Goal: Information Seeking & Learning: Learn about a topic

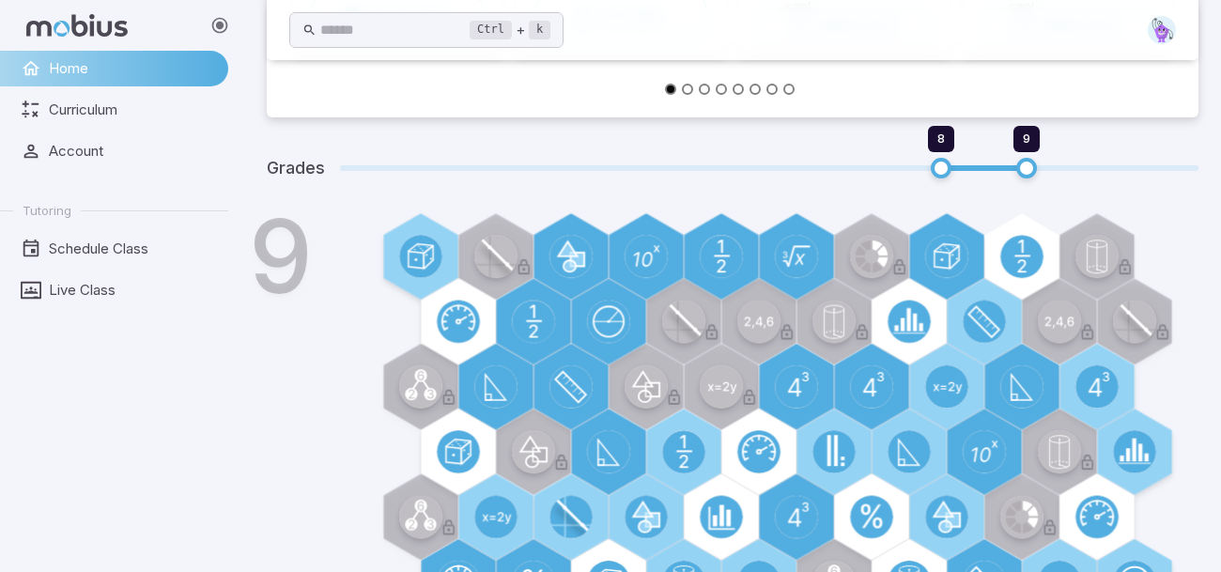
scroll to position [645, 0]
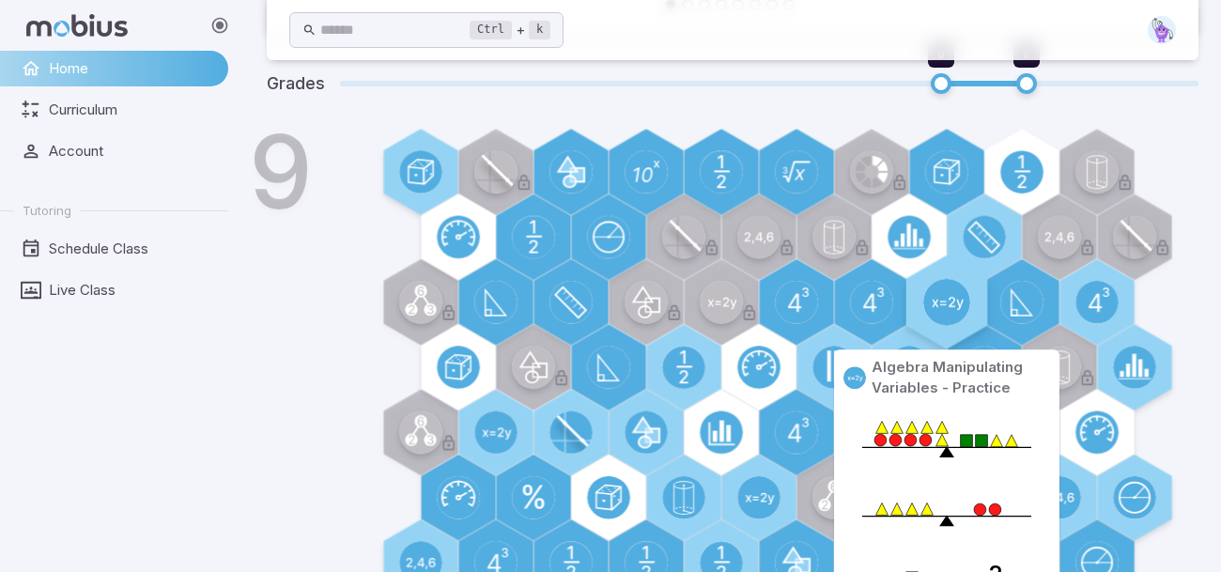
click at [935, 308] on circle at bounding box center [946, 302] width 47 height 47
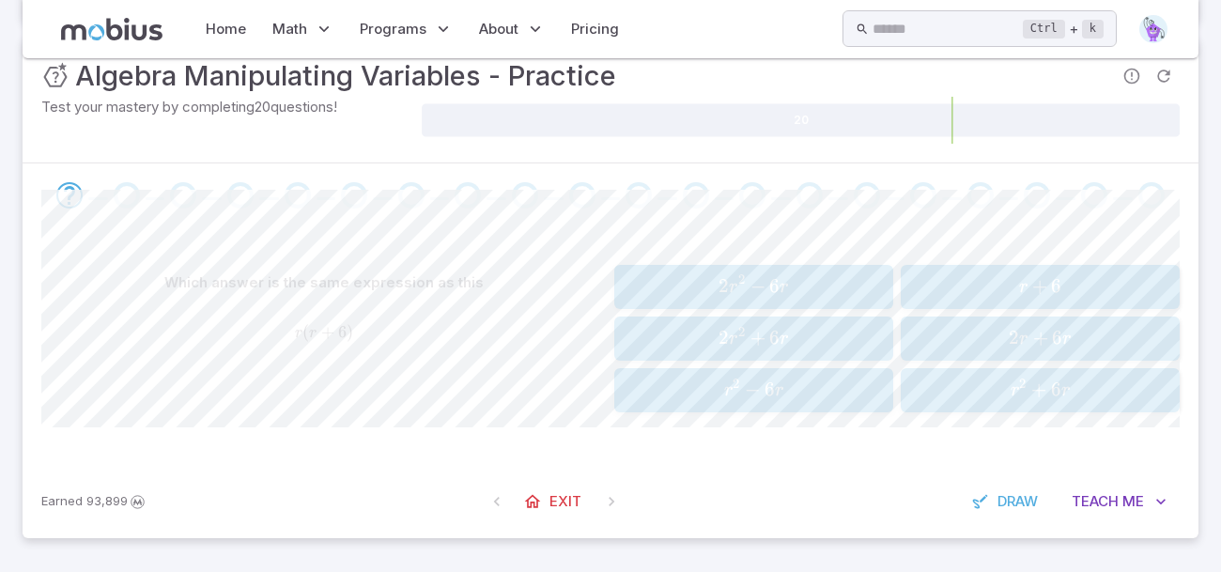
scroll to position [251, 0]
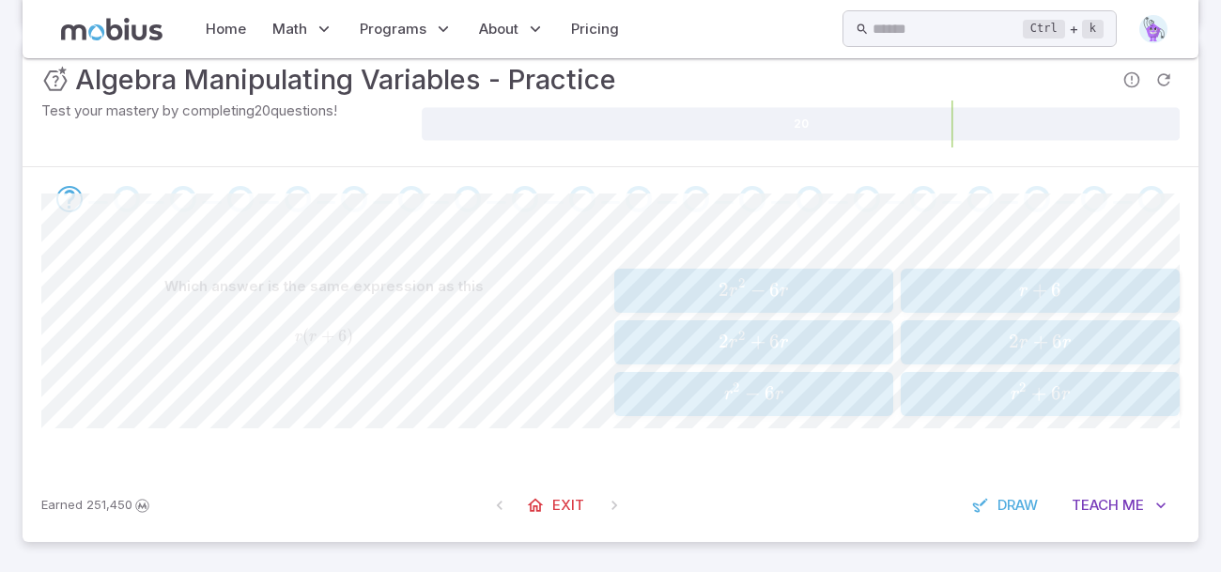
click at [944, 393] on span "r 2 + 6 r" at bounding box center [1039, 393] width 267 height 25
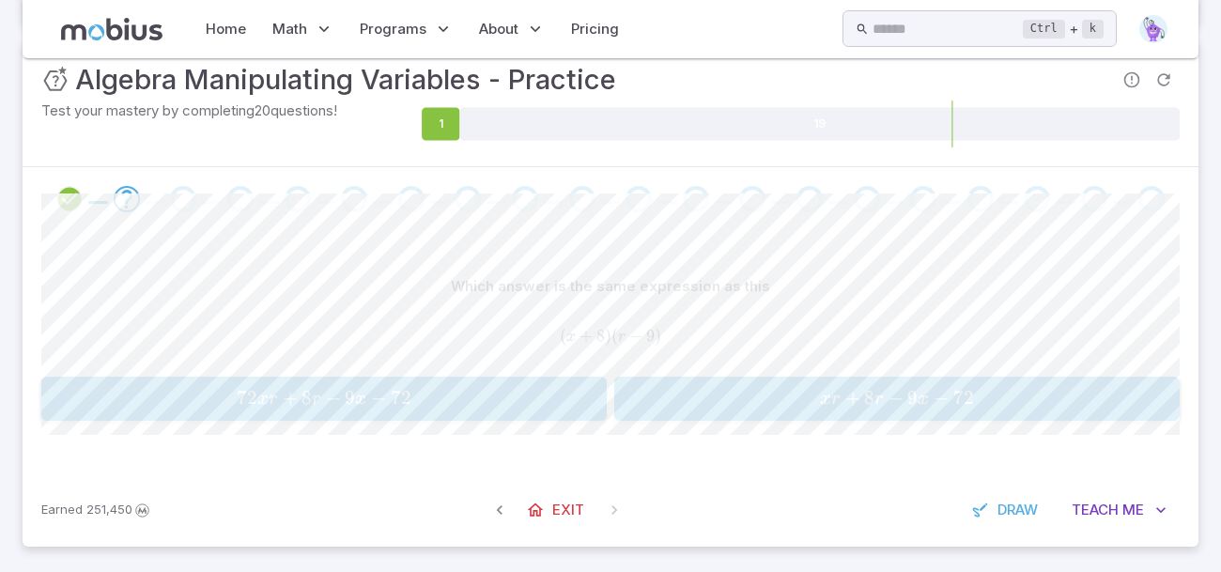
click at [717, 406] on span "x r + 8 r − 9 x − 72" at bounding box center [896, 398] width 553 height 25
click at [525, 391] on span "b p + 9 p + 2 b + 18" at bounding box center [323, 398] width 553 height 25
click at [664, 412] on button "c 2 − 8 c + 16 c^2 - 8c + 16 c 2 − 8 c + 16" at bounding box center [896, 399] width 565 height 44
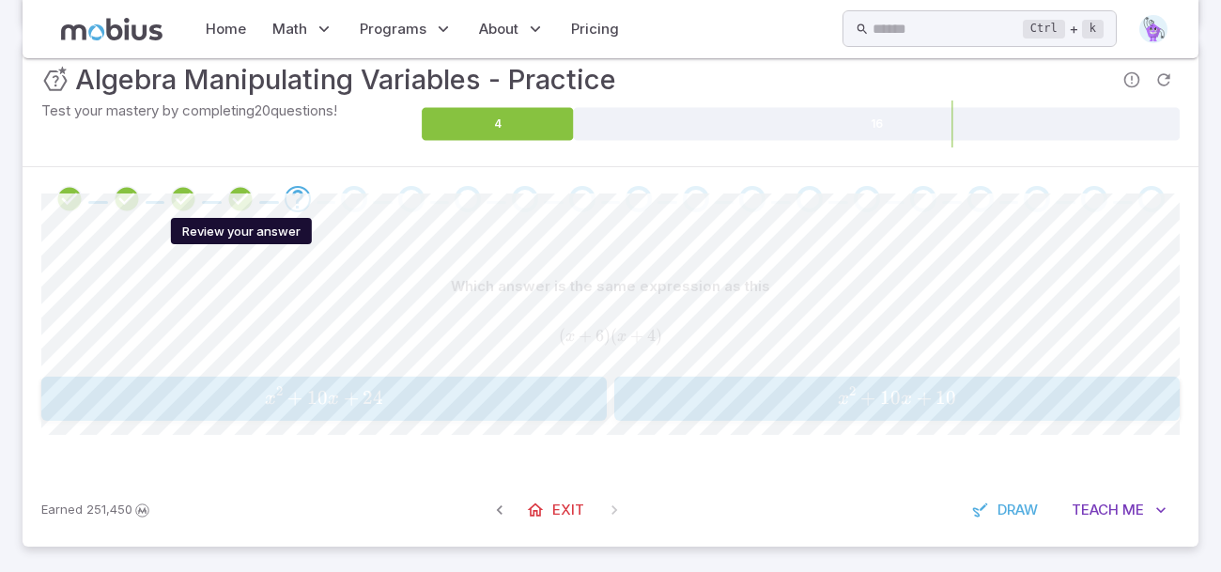
click at [230, 194] on icon "Review your answer" at bounding box center [240, 199] width 28 height 28
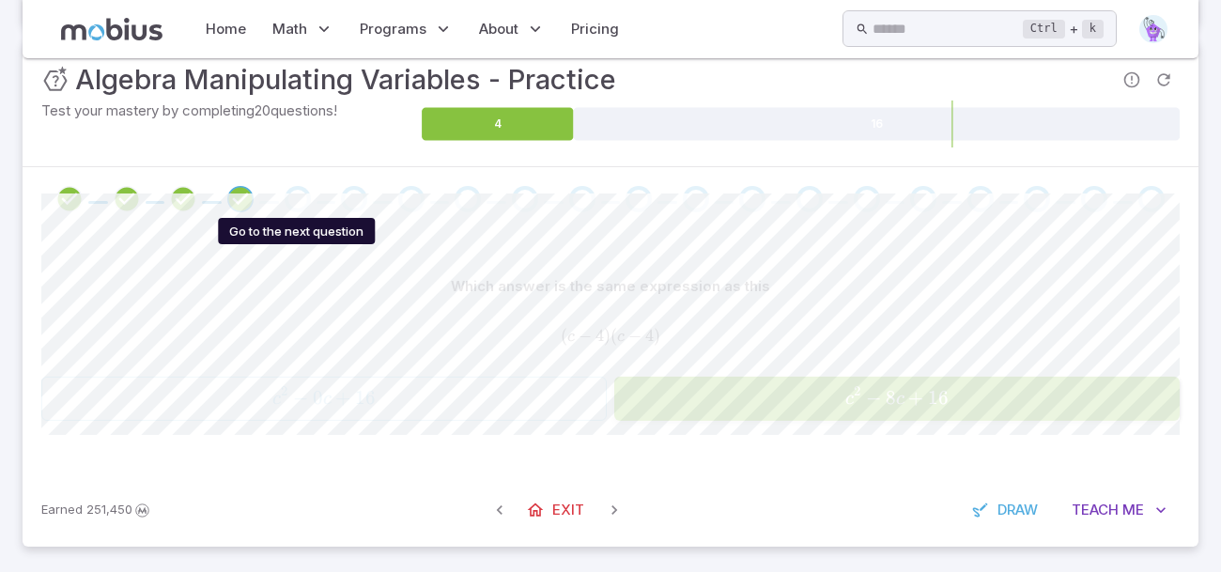
click at [292, 197] on div "Go to the next question" at bounding box center [298, 199] width 26 height 26
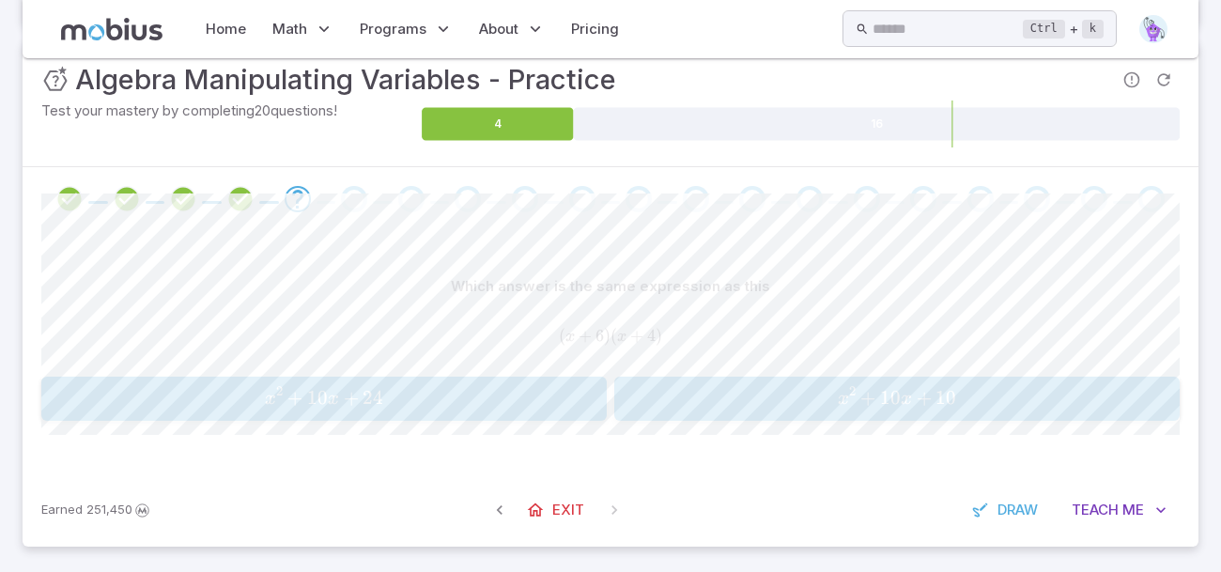
click at [370, 390] on span "24" at bounding box center [372, 397] width 21 height 23
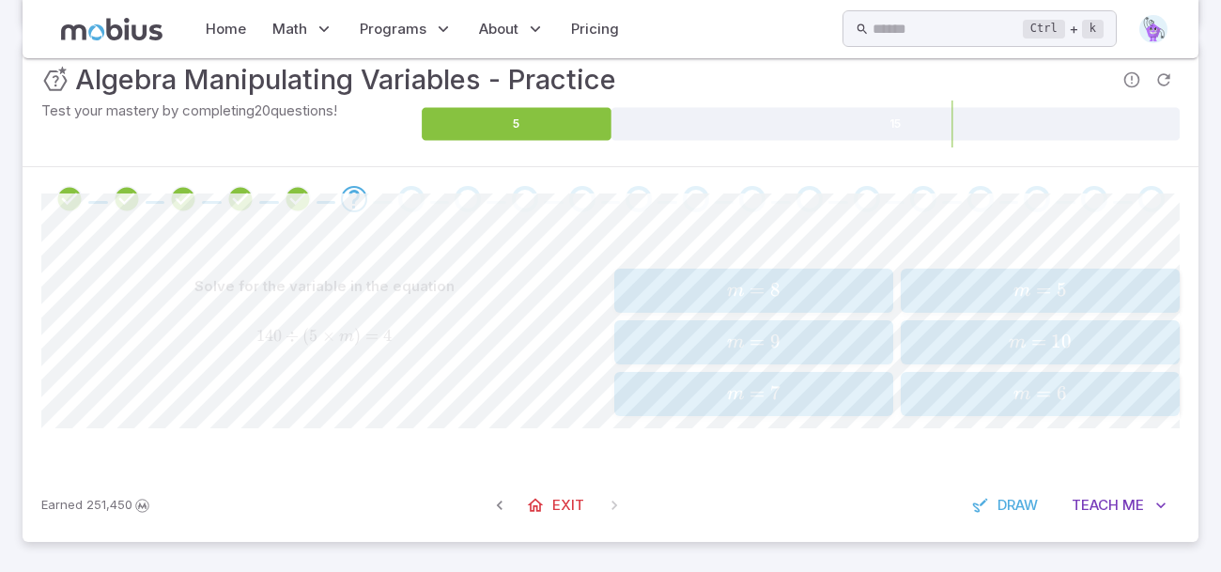
click at [649, 396] on span "m = 7" at bounding box center [753, 393] width 267 height 25
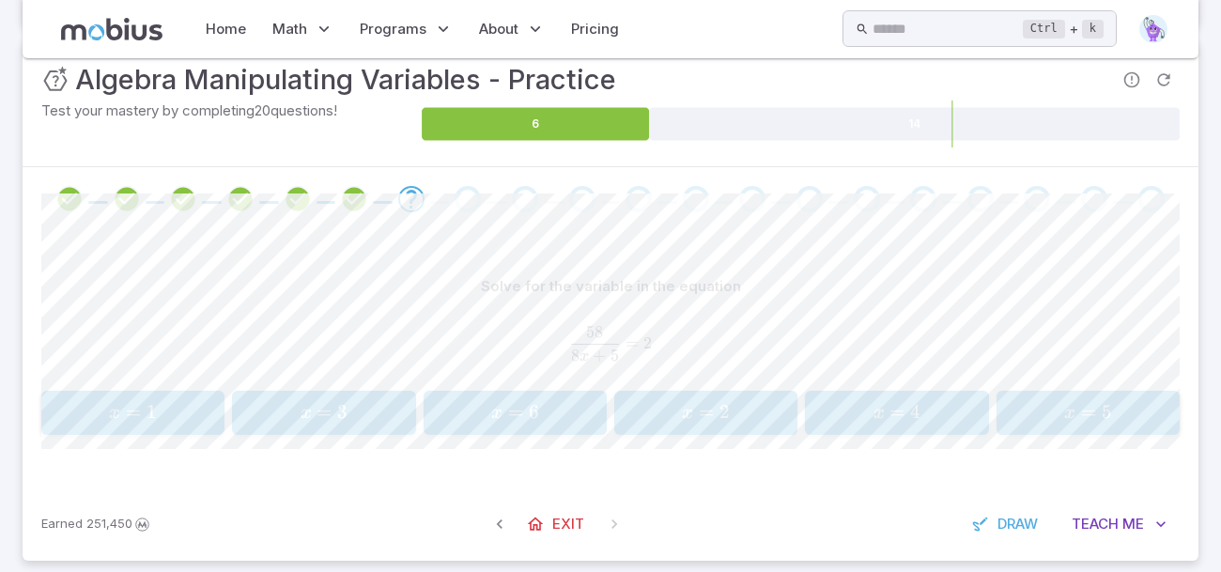
click at [278, 404] on span "x = 3" at bounding box center [324, 412] width 172 height 25
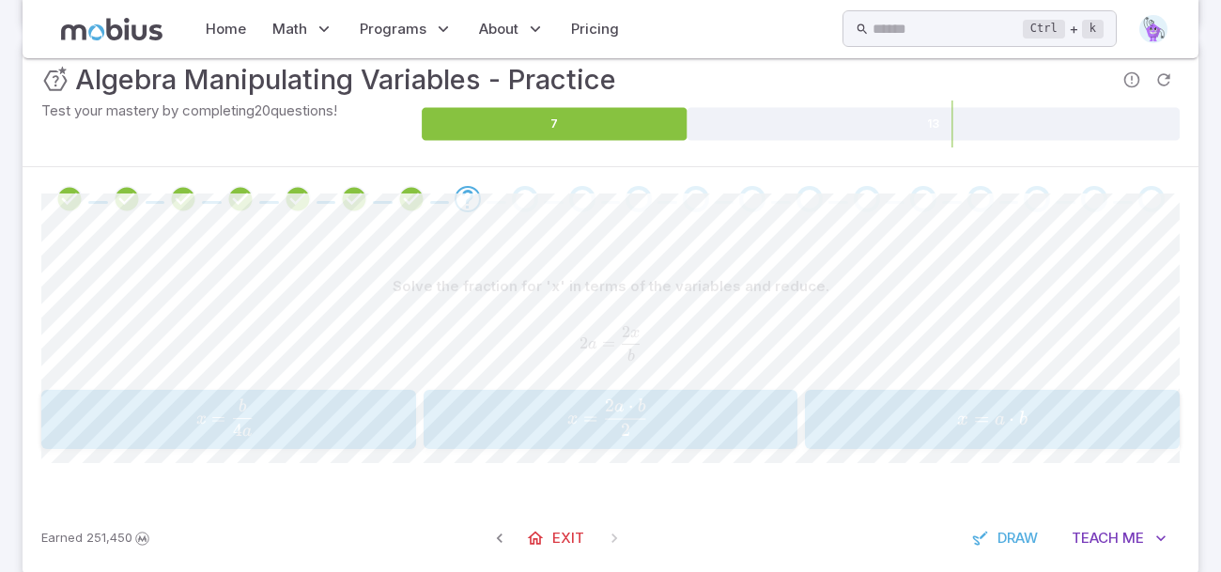
click at [846, 407] on span "x = a ⋅ b" at bounding box center [992, 419] width 362 height 25
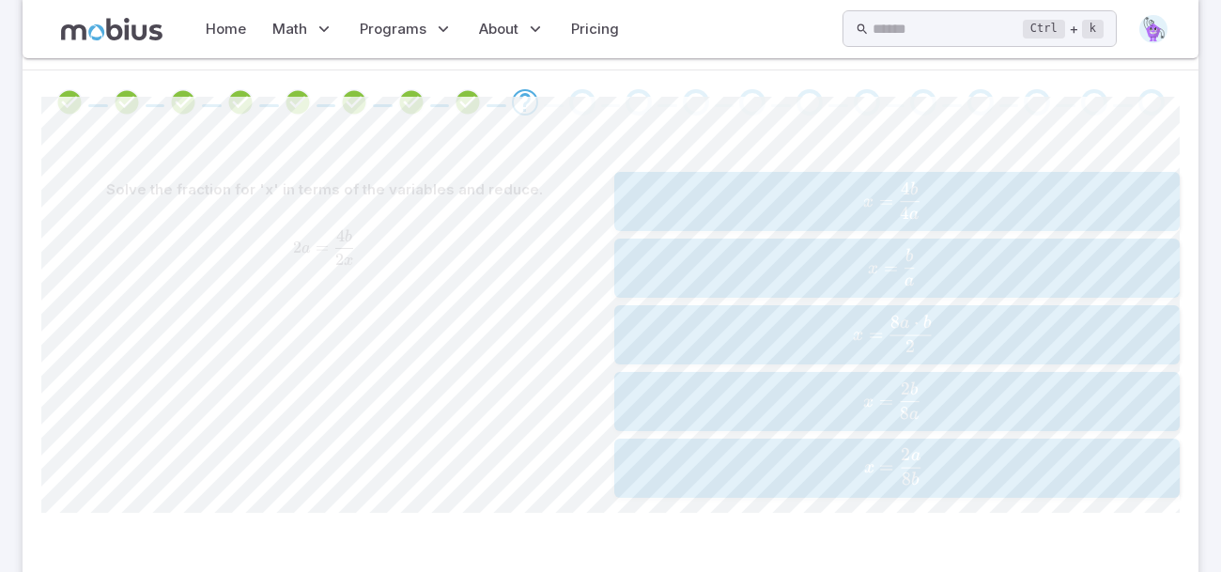
scroll to position [346, 0]
click at [795, 469] on span "x = 8 b 2 a ​" at bounding box center [893, 469] width 498 height 38
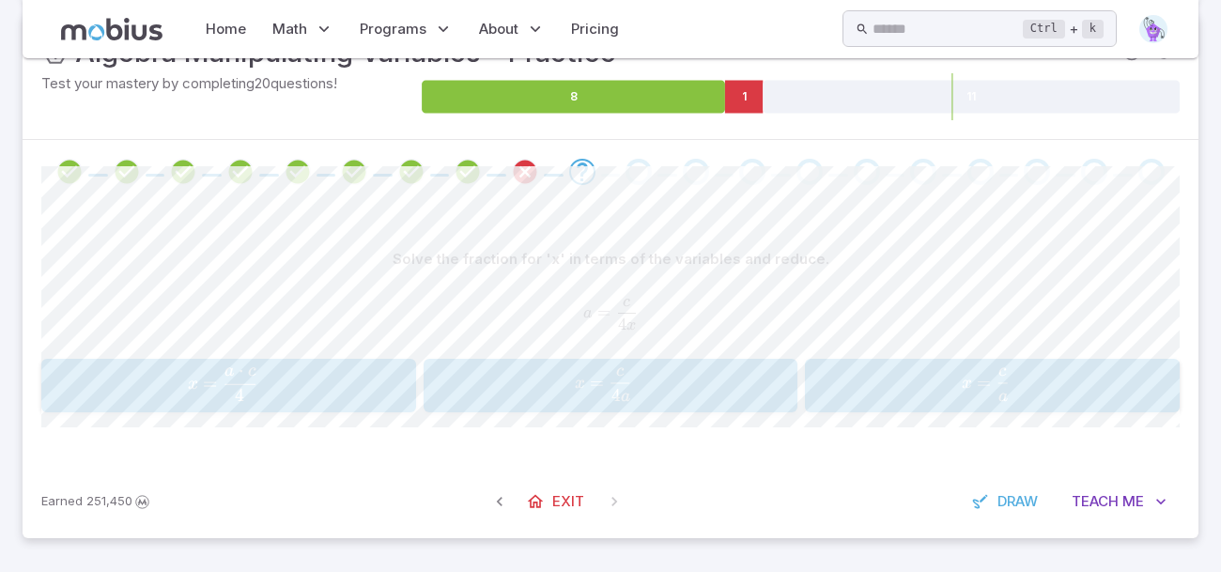
scroll to position [277, 0]
click at [869, 375] on span "x = a c ​" at bounding box center [989, 385] width 310 height 32
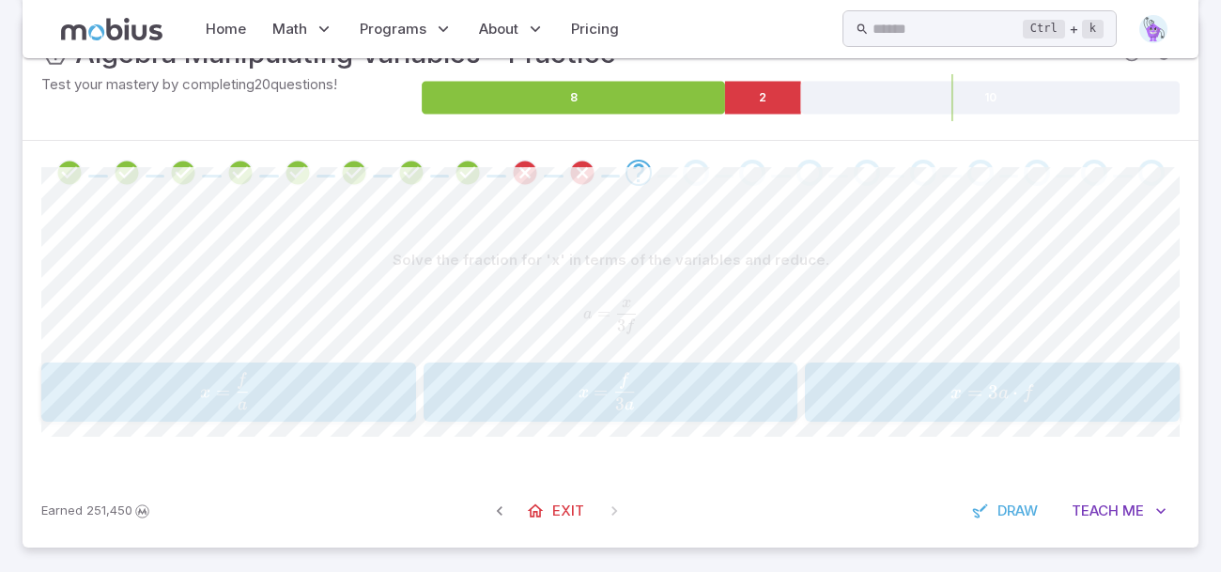
click at [250, 399] on span "x = a f ​" at bounding box center [225, 391] width 315 height 38
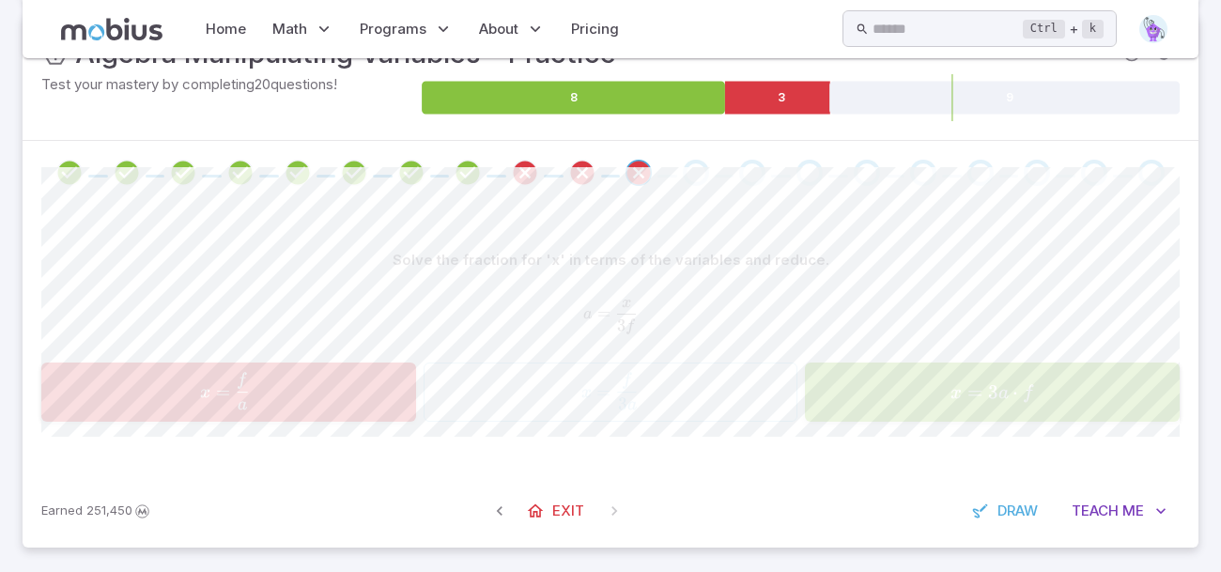
scroll to position [269, 0]
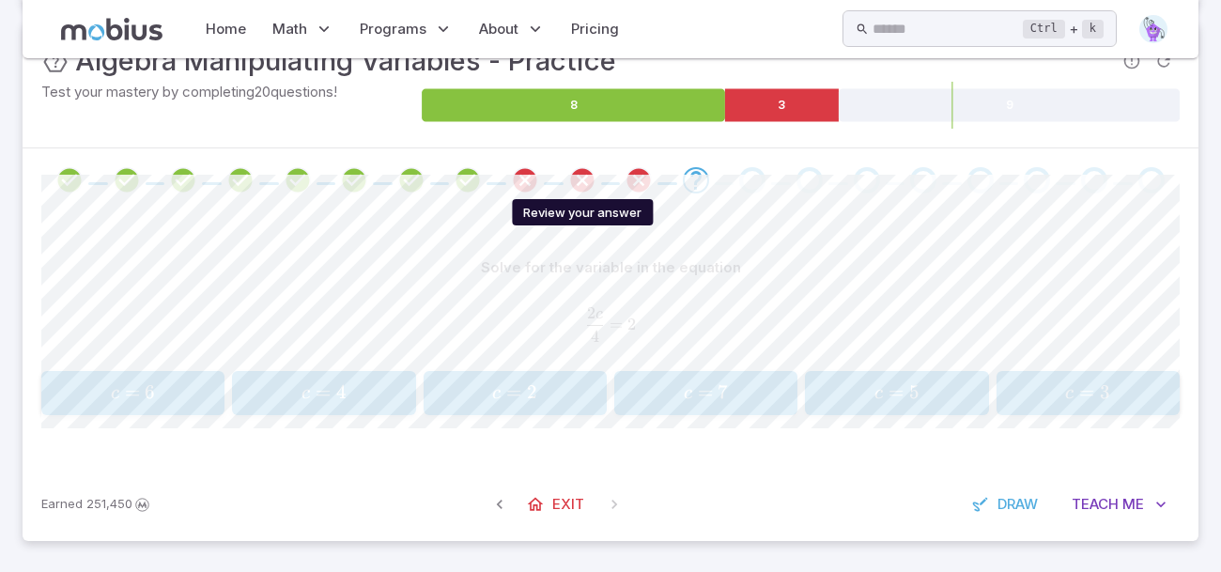
click at [583, 187] on icon "Review your answer" at bounding box center [582, 180] width 28 height 28
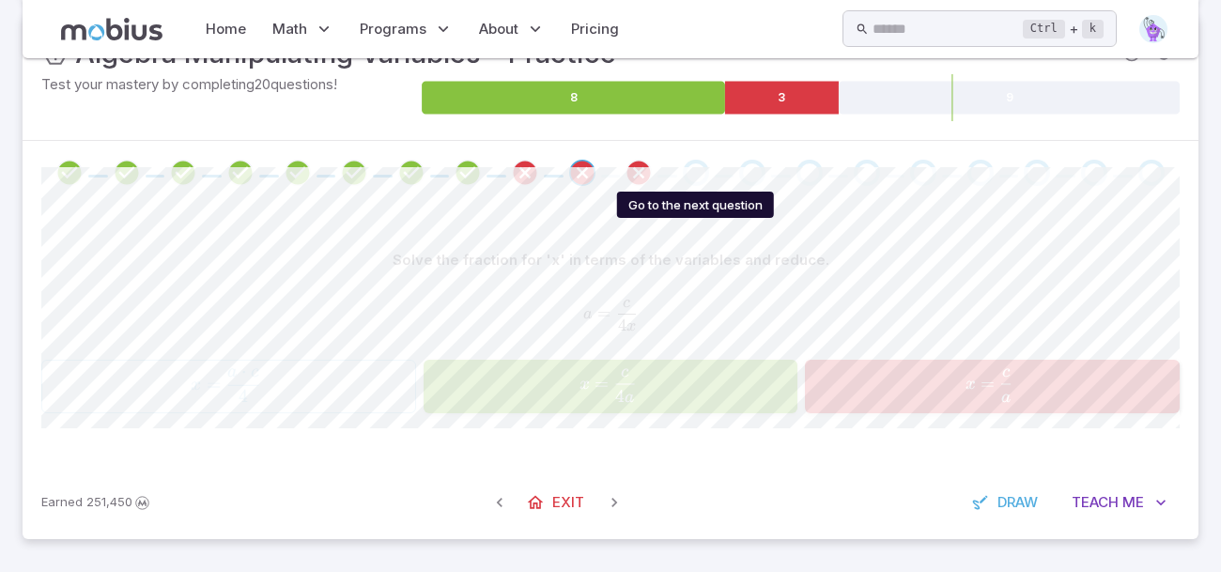
click at [703, 174] on div "Go to the next question" at bounding box center [696, 173] width 26 height 26
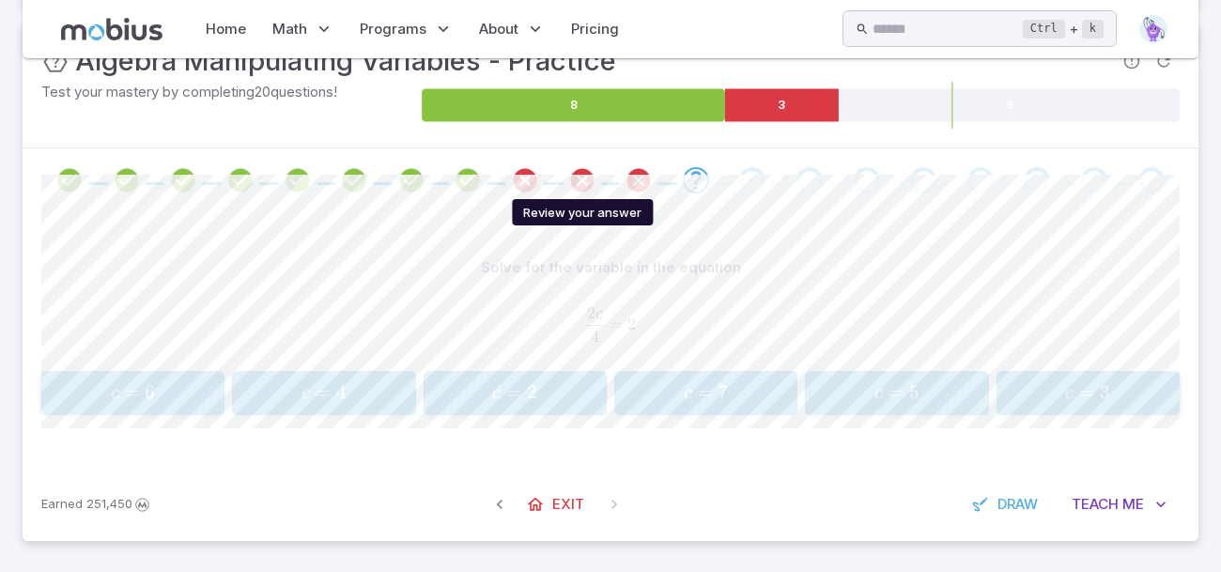
click at [585, 180] on icon "Review your answer" at bounding box center [582, 180] width 28 height 28
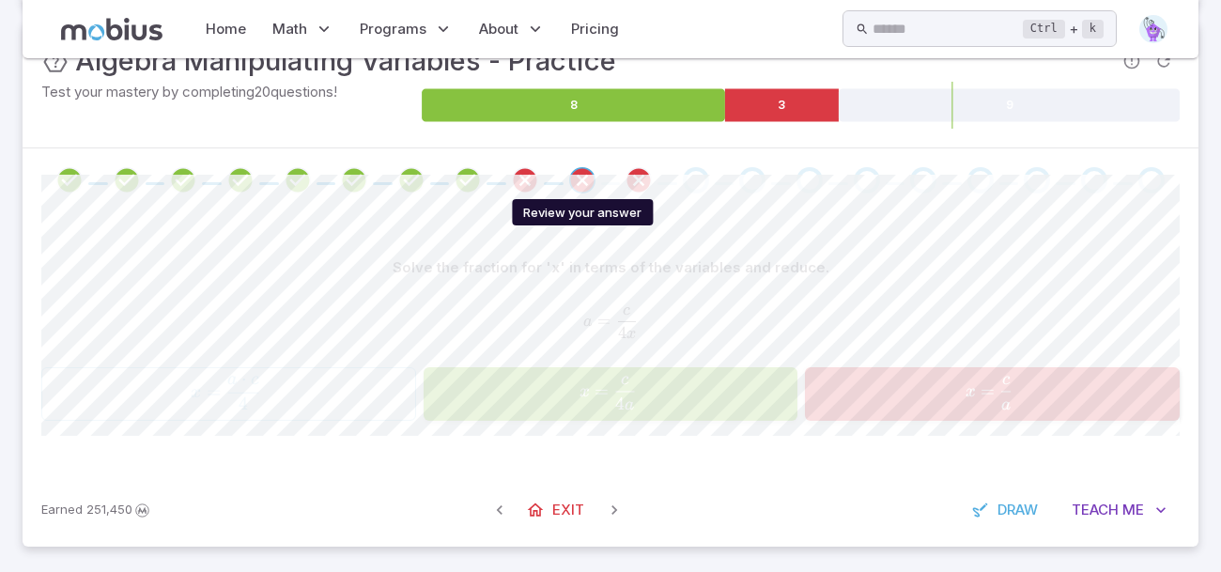
scroll to position [277, 0]
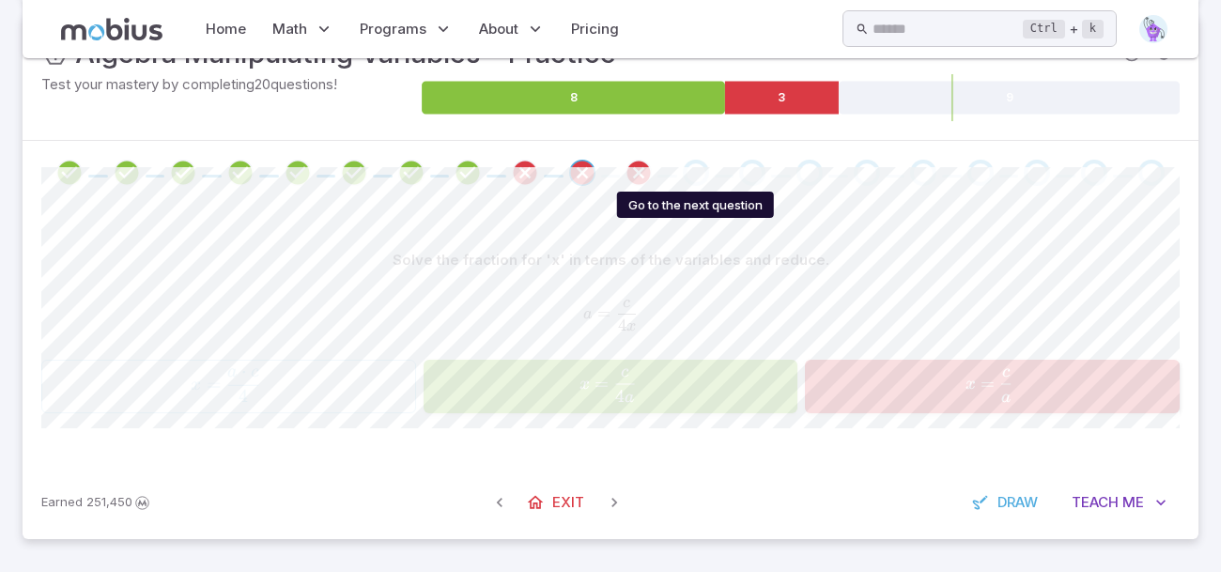
click at [694, 172] on div "Go to the next question" at bounding box center [696, 173] width 26 height 26
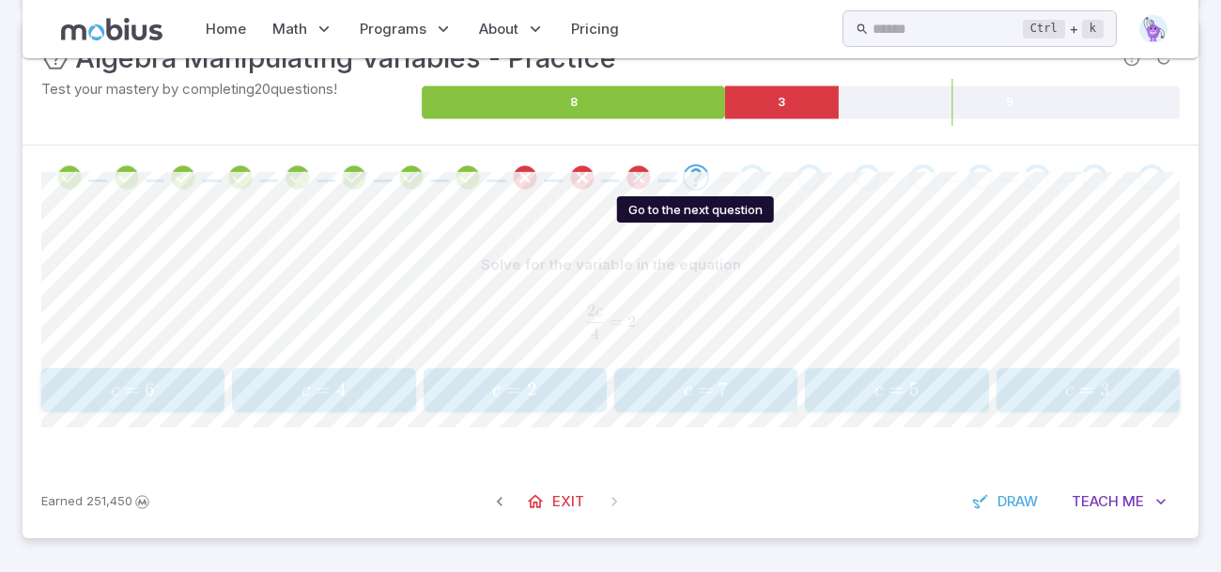
scroll to position [269, 0]
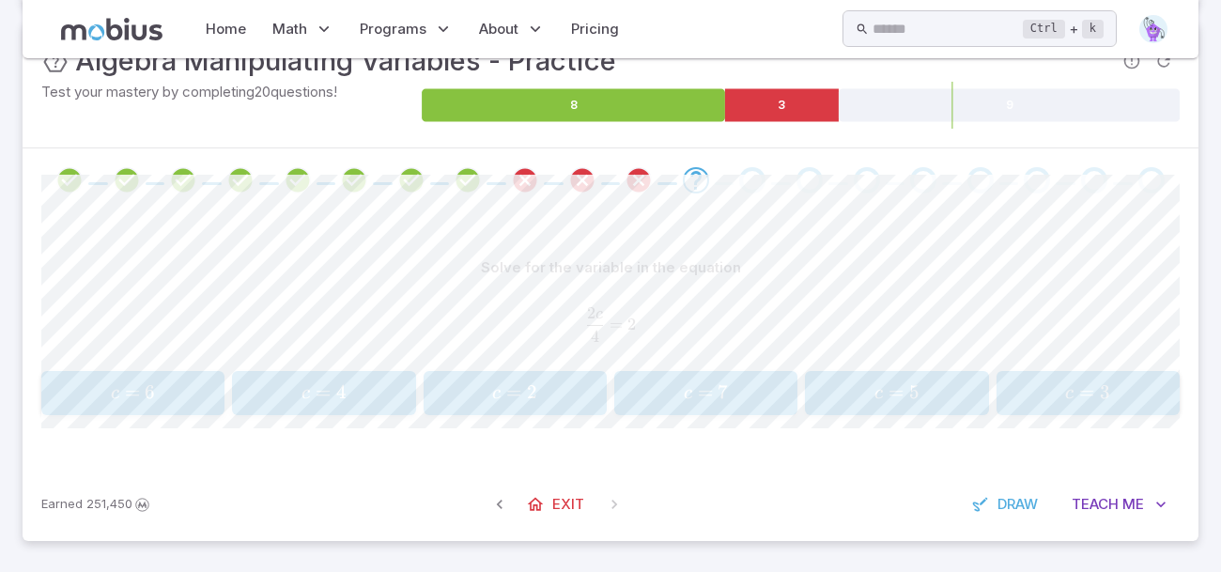
click at [265, 385] on span "c = 4" at bounding box center [324, 392] width 172 height 25
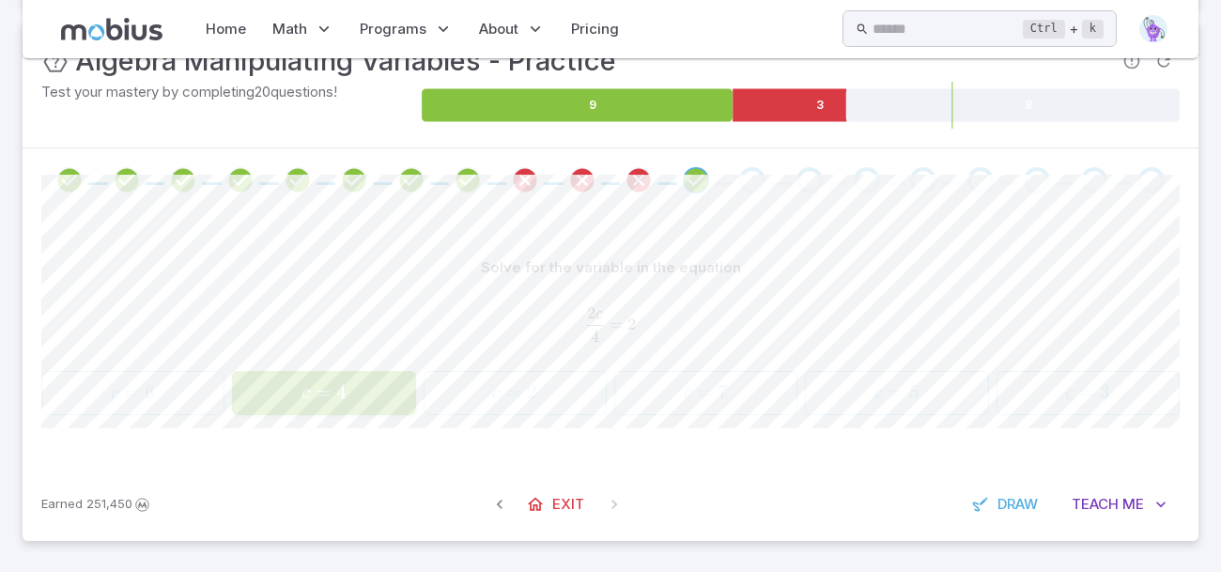
scroll to position [257, 0]
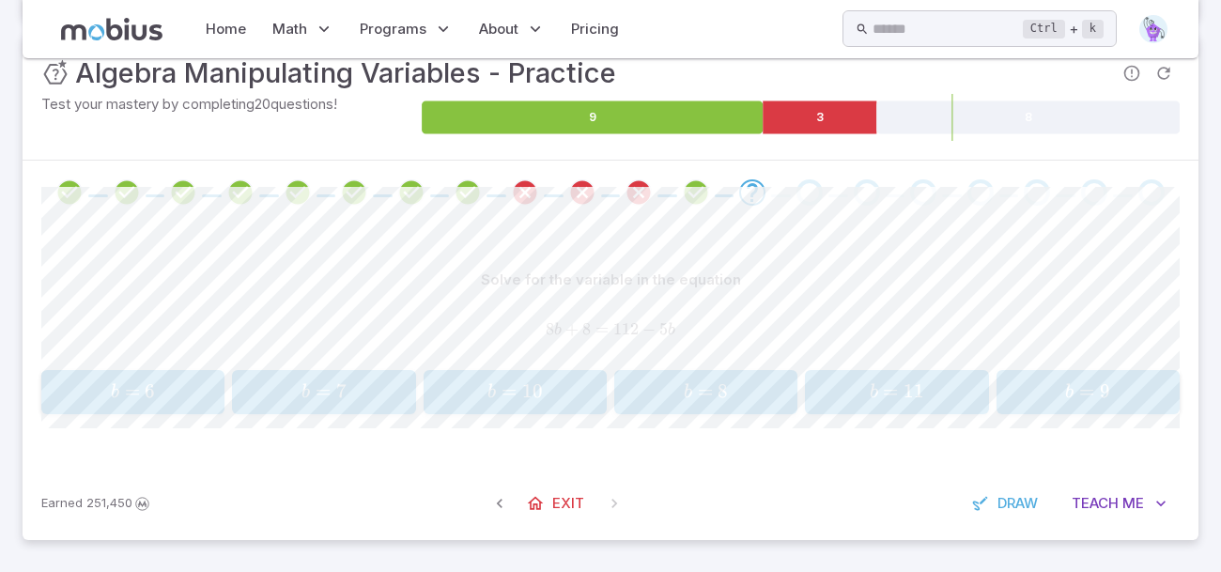
click at [670, 407] on button "b = 8 b = 8 b = 8" at bounding box center [705, 392] width 183 height 44
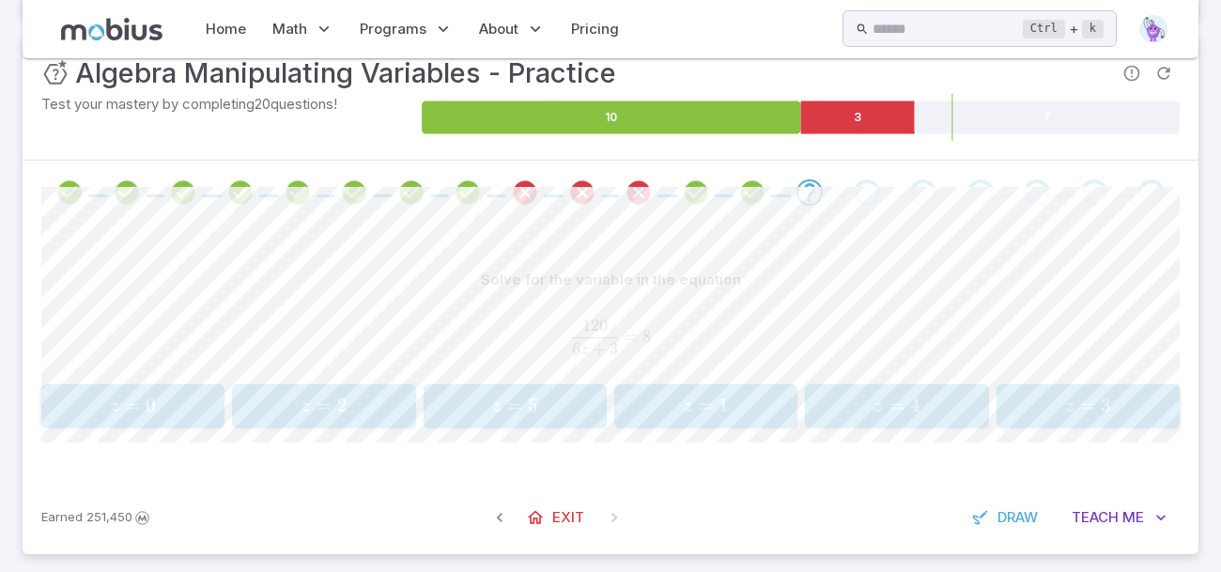
click at [869, 404] on span "z = 4" at bounding box center [897, 405] width 172 height 25
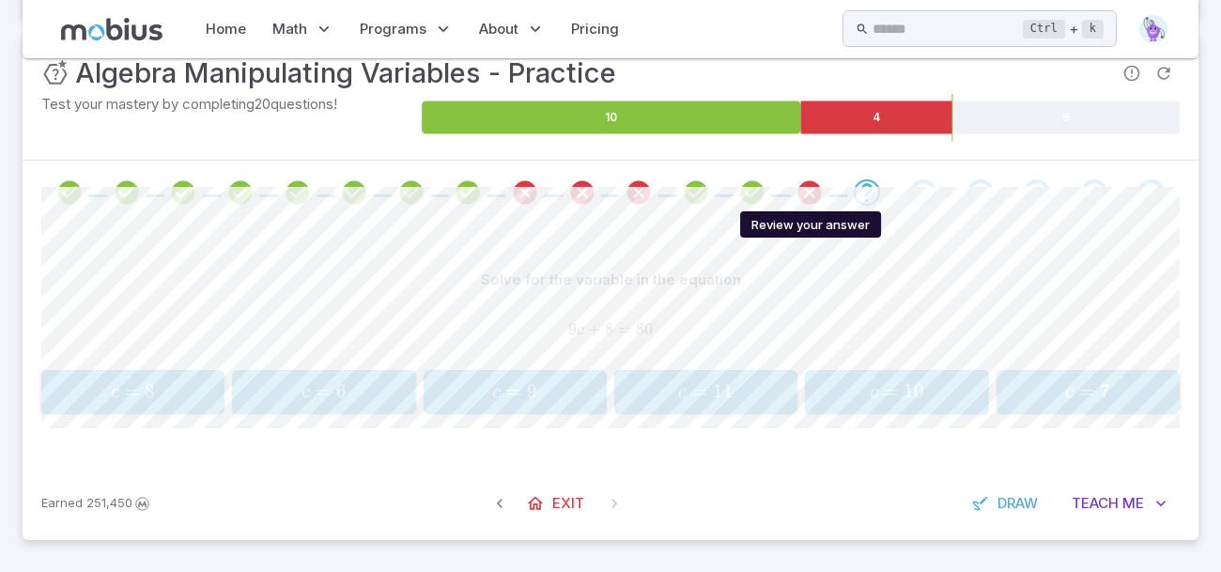
click at [808, 197] on icon "Review your answer" at bounding box center [809, 192] width 28 height 28
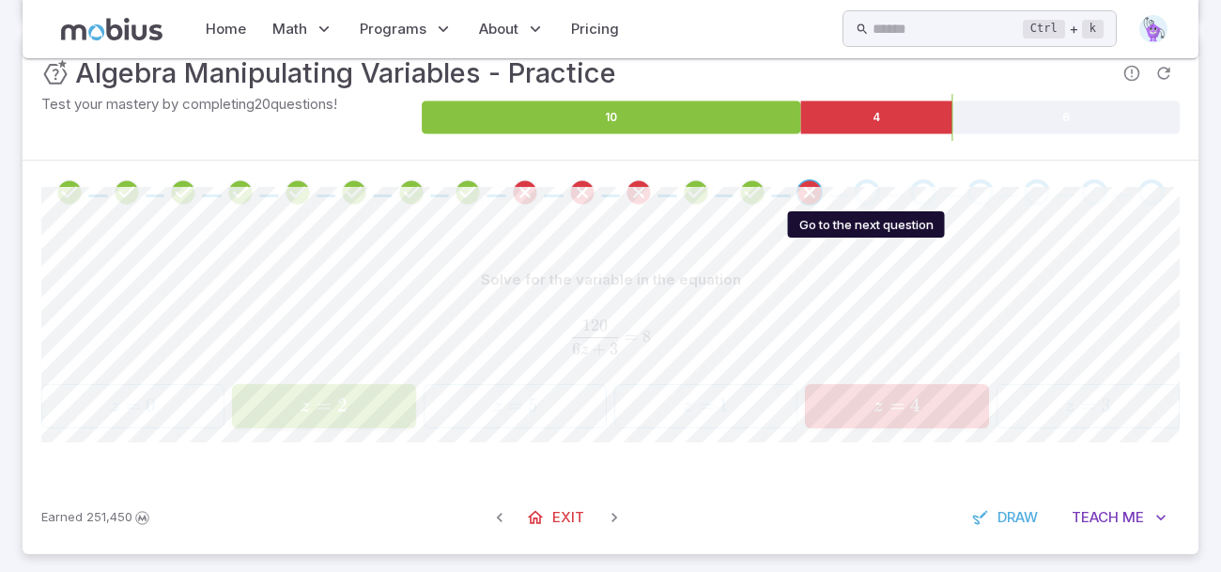
click at [867, 190] on div "Go to the next question" at bounding box center [867, 192] width 26 height 26
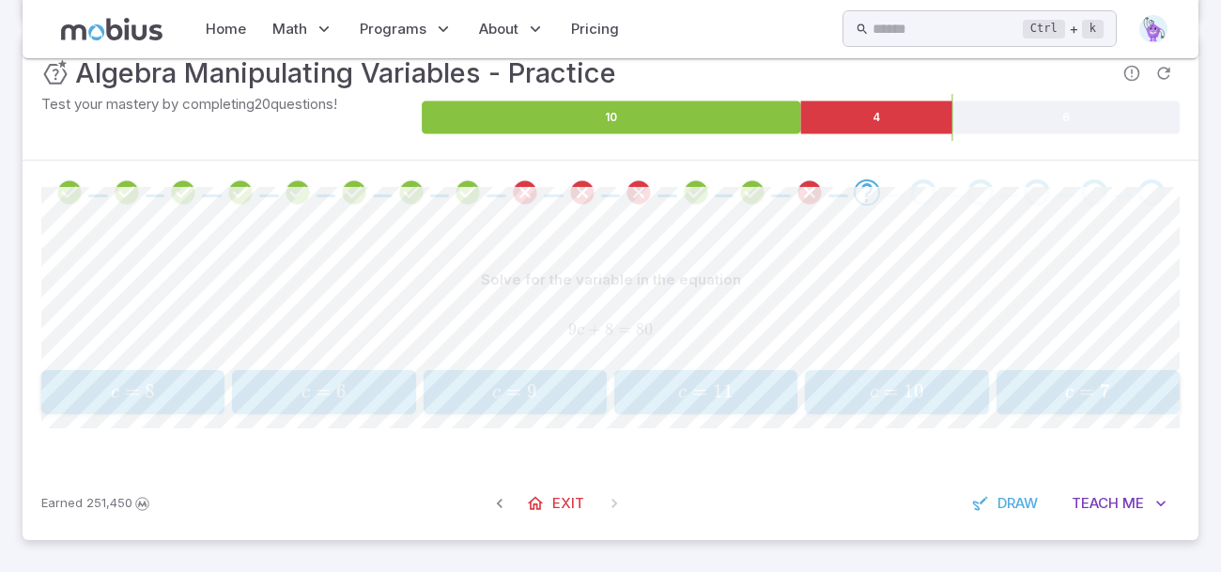
click at [778, 330] on span "9 c + 8 = 80" at bounding box center [610, 330] width 1138 height 22
click at [57, 386] on span "c = 8" at bounding box center [133, 391] width 172 height 25
click at [307, 405] on div "b = 9 b = 9 b = 9" at bounding box center [324, 391] width 172 height 29
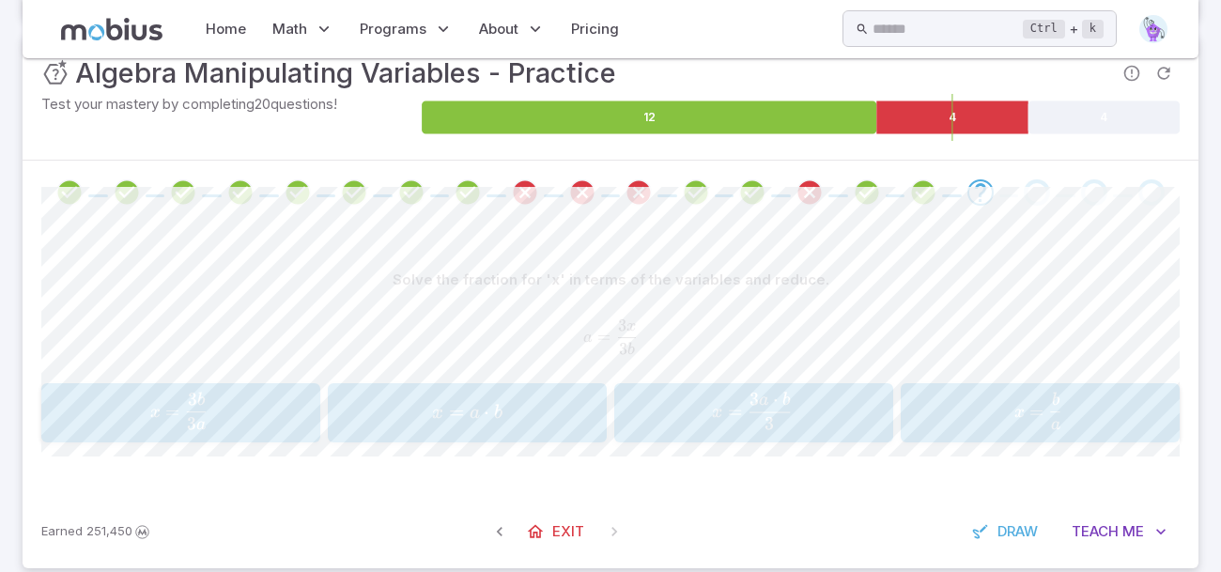
click at [297, 287] on div "Solve the fraction for 'x' in terms of the variables and reduce." at bounding box center [610, 280] width 1138 height 36
